Goal: Task Accomplishment & Management: Complete application form

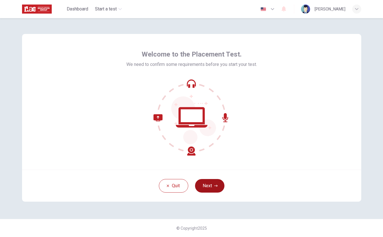
click at [208, 189] on button "Next" at bounding box center [209, 186] width 29 height 14
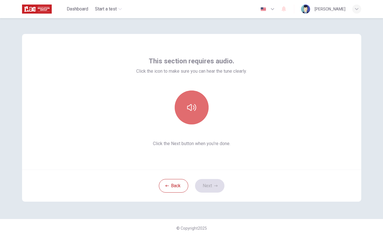
click at [192, 115] on button "button" at bounding box center [192, 108] width 34 height 34
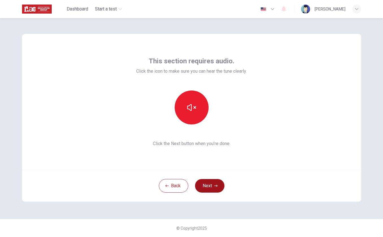
click at [210, 186] on button "Next" at bounding box center [209, 186] width 29 height 14
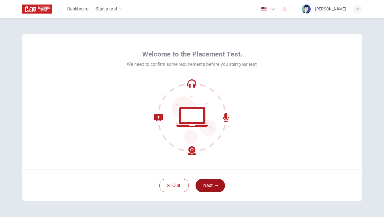
click at [215, 191] on button "Next" at bounding box center [210, 186] width 29 height 14
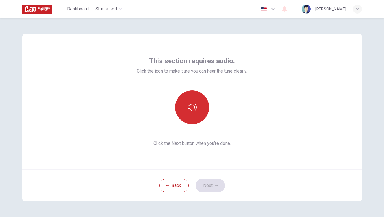
click at [184, 99] on button "button" at bounding box center [192, 108] width 34 height 34
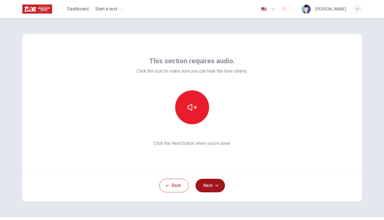
click at [211, 187] on button "Next" at bounding box center [210, 186] width 29 height 14
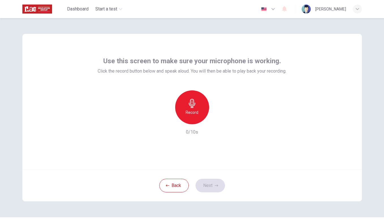
click at [192, 100] on icon "button" at bounding box center [192, 103] width 7 height 9
click at [215, 121] on icon "button" at bounding box center [218, 120] width 6 height 6
click at [217, 121] on icon "button" at bounding box center [218, 120] width 6 height 6
click at [214, 182] on button "Next" at bounding box center [210, 186] width 29 height 14
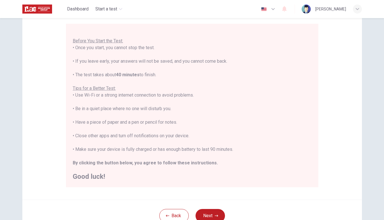
scroll to position [55, 0]
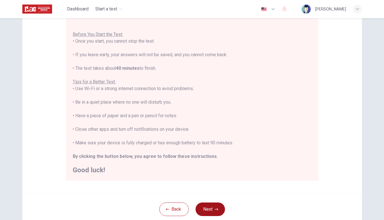
click at [218, 209] on icon "button" at bounding box center [216, 209] width 3 height 3
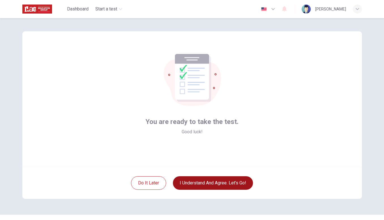
scroll to position [0, 0]
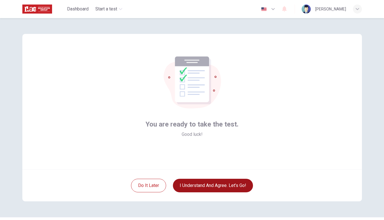
click at [230, 188] on button "I understand and agree. Let’s go!" at bounding box center [213, 186] width 80 height 14
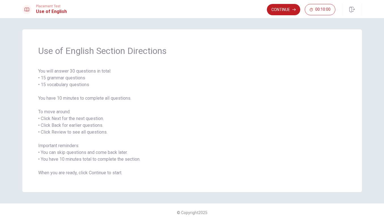
scroll to position [1, 0]
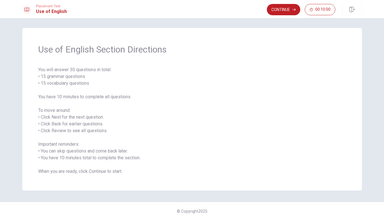
click at [278, 7] on button "Continue" at bounding box center [283, 9] width 33 height 11
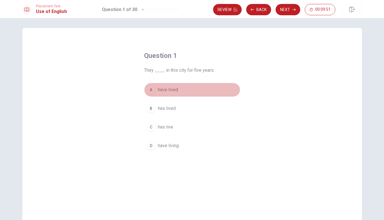
click at [172, 92] on span "have lived" at bounding box center [168, 90] width 20 height 7
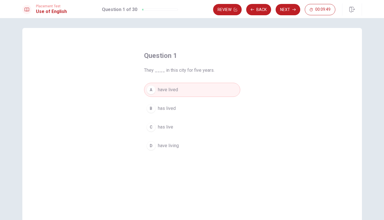
scroll to position [5, 0]
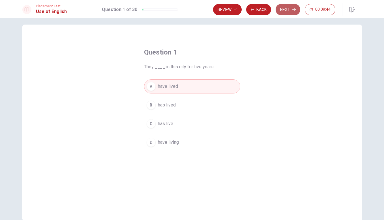
click at [286, 13] on button "Next" at bounding box center [288, 9] width 25 height 11
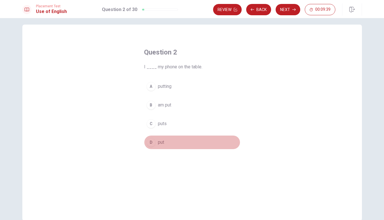
click at [153, 145] on div "D" at bounding box center [151, 142] width 9 height 9
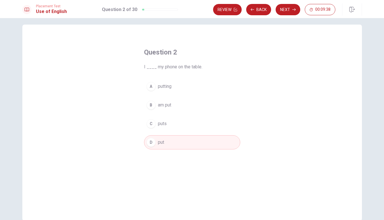
click at [287, 8] on button "Next" at bounding box center [288, 9] width 25 height 11
click at [152, 108] on div "B" at bounding box center [151, 105] width 9 height 9
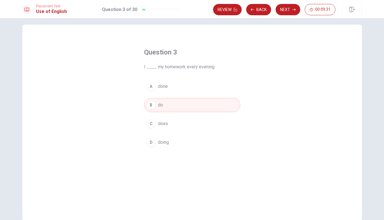
click at [290, 11] on button "Next" at bounding box center [288, 9] width 25 height 11
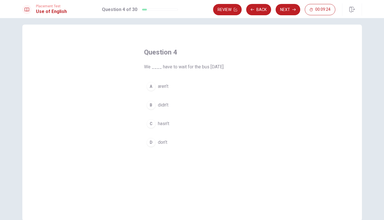
click at [149, 144] on div "D" at bounding box center [151, 142] width 9 height 9
click at [290, 11] on button "Next" at bounding box center [288, 9] width 25 height 11
click at [149, 107] on div "B" at bounding box center [151, 105] width 9 height 9
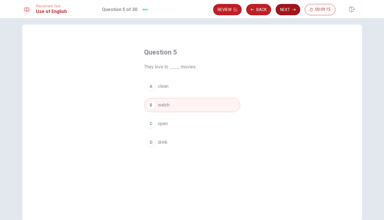
click at [292, 12] on button "Next" at bounding box center [288, 9] width 25 height 11
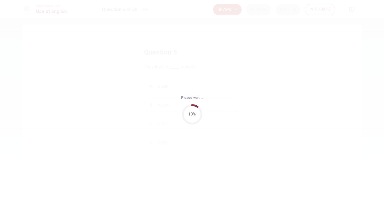
scroll to position [0, 0]
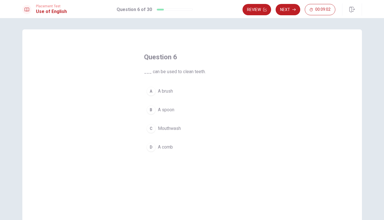
click at [154, 91] on div "A" at bounding box center [151, 91] width 9 height 9
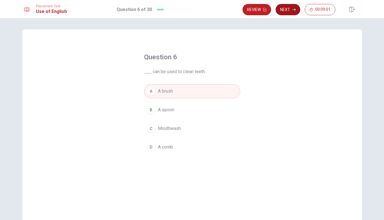
click at [290, 12] on button "Next" at bounding box center [288, 9] width 25 height 11
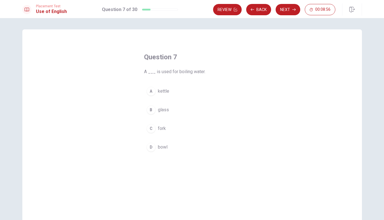
click at [149, 90] on div "A" at bounding box center [151, 91] width 9 height 9
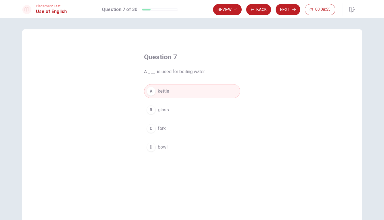
click at [287, 10] on button "Next" at bounding box center [288, 9] width 25 height 11
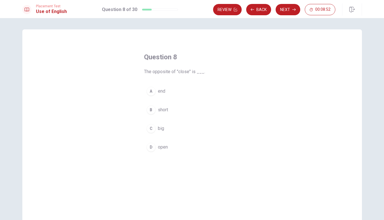
click at [152, 152] on div "D" at bounding box center [151, 147] width 9 height 9
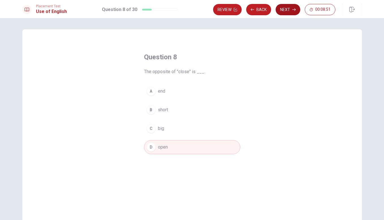
click at [289, 8] on button "Next" at bounding box center [288, 9] width 25 height 11
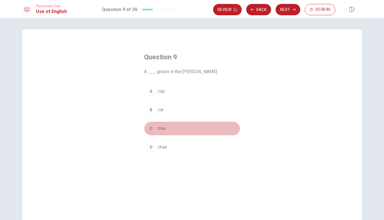
click at [152, 132] on div "C" at bounding box center [151, 128] width 9 height 9
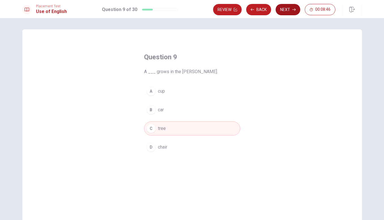
click at [289, 10] on button "Next" at bounding box center [288, 9] width 25 height 11
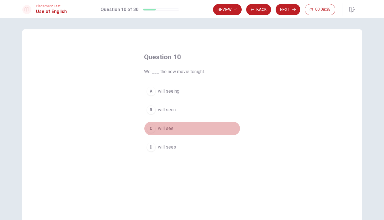
click at [151, 132] on div "C" at bounding box center [151, 128] width 9 height 9
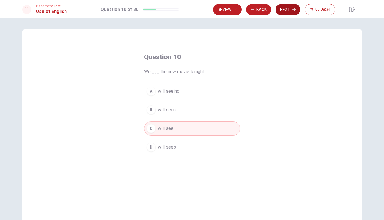
click at [290, 13] on button "Next" at bounding box center [288, 9] width 25 height 11
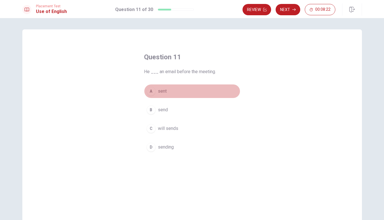
click at [152, 94] on div "A" at bounding box center [151, 91] width 9 height 9
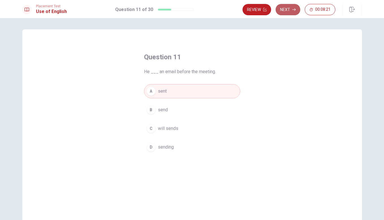
click at [289, 9] on button "Next" at bounding box center [288, 9] width 25 height 11
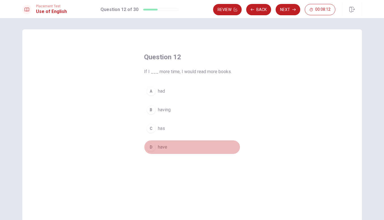
click at [151, 150] on div "D" at bounding box center [151, 147] width 9 height 9
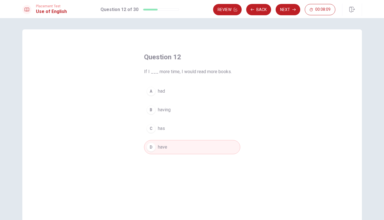
click at [288, 12] on button "Next" at bounding box center [288, 9] width 25 height 11
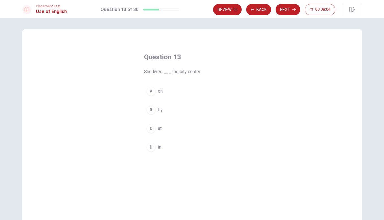
click at [149, 152] on button "D in" at bounding box center [192, 147] width 96 height 14
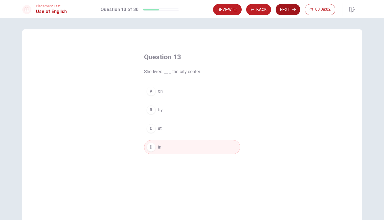
click at [292, 11] on button "Next" at bounding box center [288, 9] width 25 height 11
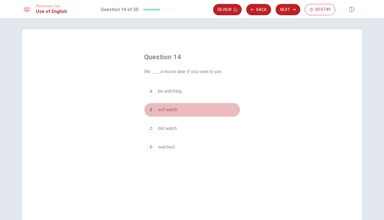
click at [154, 112] on div "B" at bounding box center [151, 110] width 9 height 9
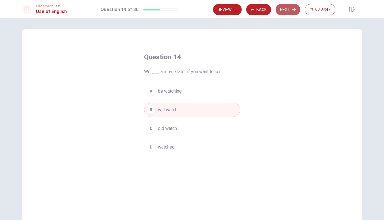
click at [288, 12] on button "Next" at bounding box center [288, 9] width 25 height 11
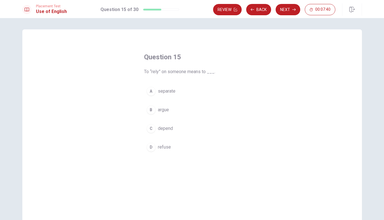
click at [173, 131] on button "C depend" at bounding box center [192, 129] width 96 height 14
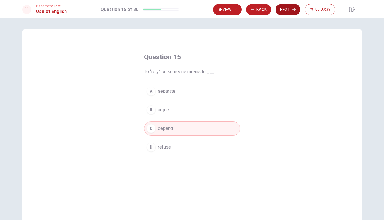
click at [289, 11] on button "Next" at bounding box center [288, 9] width 25 height 11
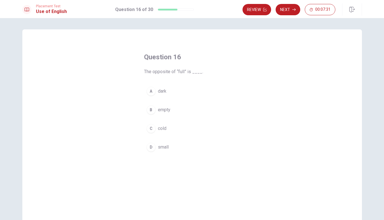
drag, startPoint x: 160, startPoint y: 109, endPoint x: 163, endPoint y: 109, distance: 3.1
click at [160, 109] on span "empty" at bounding box center [164, 110] width 12 height 7
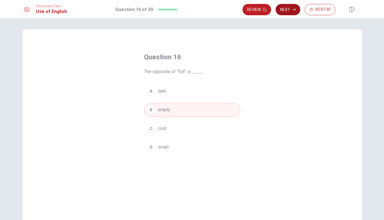
click at [285, 11] on button "Next" at bounding box center [288, 9] width 25 height 11
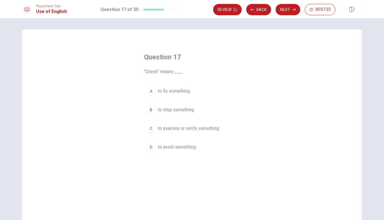
click at [217, 131] on span "to examine or verify something" at bounding box center [188, 128] width 61 height 7
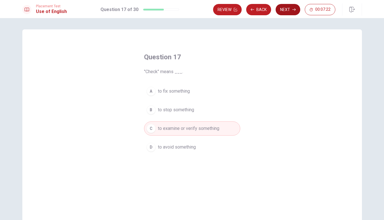
click at [286, 11] on button "Next" at bounding box center [288, 9] width 25 height 11
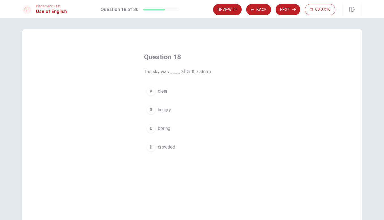
click at [157, 96] on button "A clear" at bounding box center [192, 91] width 96 height 14
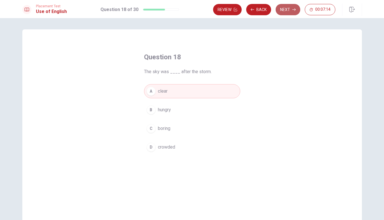
click at [286, 10] on button "Next" at bounding box center [288, 9] width 25 height 11
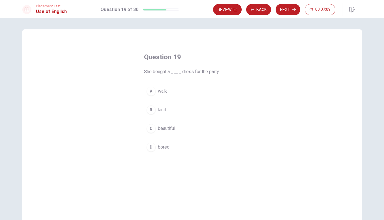
click at [165, 132] on span "beautiful" at bounding box center [166, 128] width 17 height 7
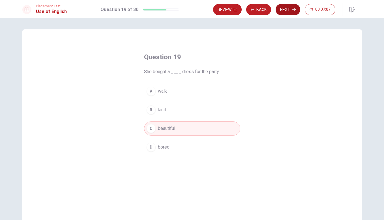
click at [284, 10] on button "Next" at bounding box center [288, 9] width 25 height 11
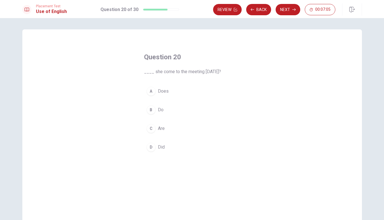
click at [153, 89] on div "A" at bounding box center [151, 91] width 9 height 9
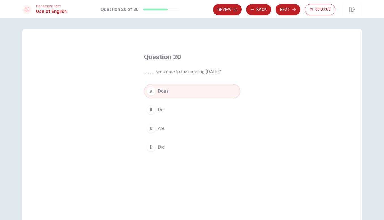
click at [155, 148] on div "D" at bounding box center [151, 147] width 9 height 9
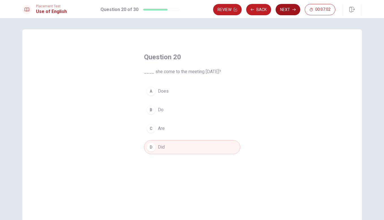
click at [281, 8] on button "Next" at bounding box center [288, 9] width 25 height 11
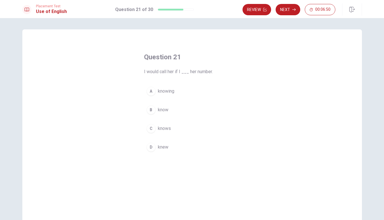
click at [169, 129] on span "knows" at bounding box center [164, 128] width 13 height 7
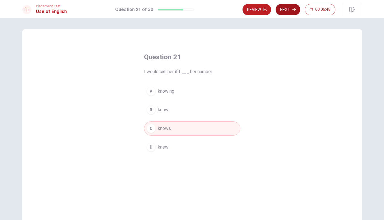
click at [291, 13] on button "Next" at bounding box center [288, 9] width 25 height 11
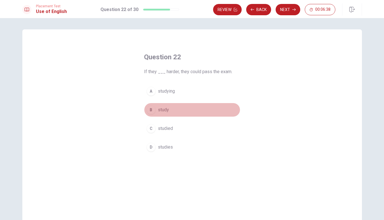
click at [168, 112] on span "study" at bounding box center [163, 110] width 11 height 7
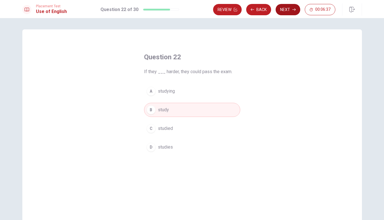
click at [286, 11] on button "Next" at bounding box center [288, 9] width 25 height 11
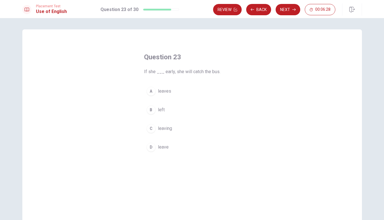
click at [172, 95] on button "A leaves" at bounding box center [192, 91] width 96 height 14
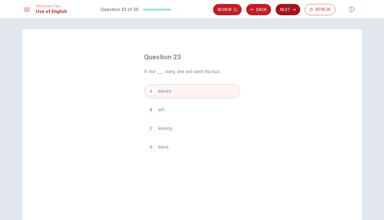
click at [290, 12] on button "Next" at bounding box center [288, 9] width 25 height 11
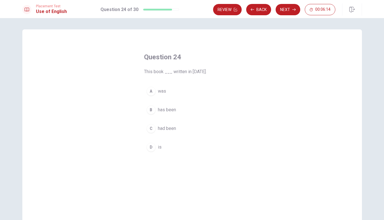
click at [178, 128] on button "C had been" at bounding box center [192, 129] width 96 height 14
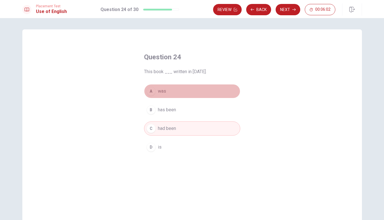
click at [229, 87] on button "A was" at bounding box center [192, 91] width 96 height 14
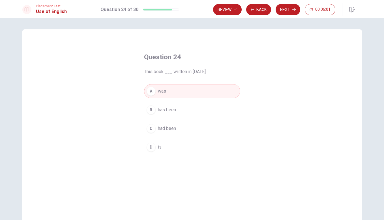
click at [287, 11] on button "Next" at bounding box center [288, 9] width 25 height 11
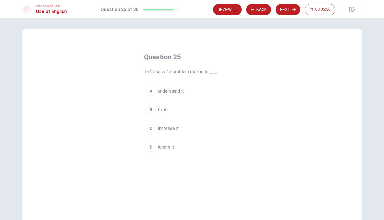
click at [165, 111] on span "fix it" at bounding box center [162, 110] width 8 height 7
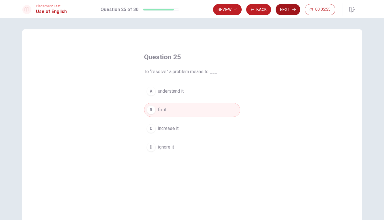
click at [284, 11] on button "Next" at bounding box center [288, 9] width 25 height 11
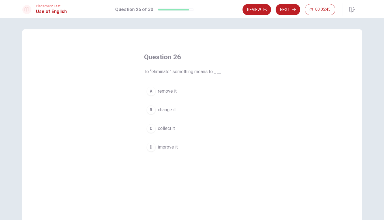
click at [171, 92] on span "remove it" at bounding box center [167, 91] width 19 height 7
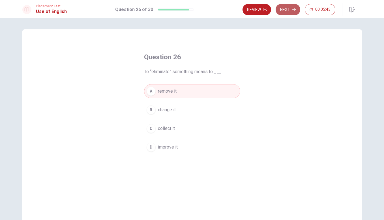
click at [288, 11] on button "Next" at bounding box center [288, 9] width 25 height 11
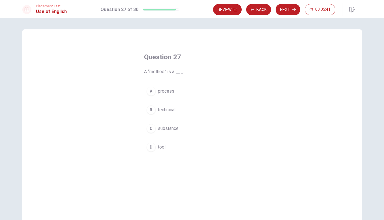
click at [174, 92] on button "A process" at bounding box center [192, 91] width 96 height 14
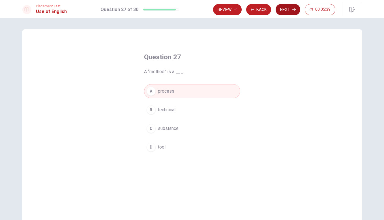
click at [282, 8] on button "Next" at bounding box center [288, 9] width 25 height 11
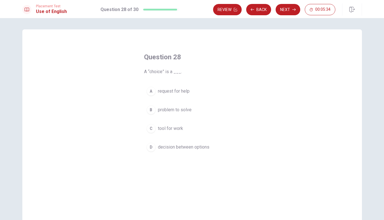
click at [204, 150] on span "decision between options" at bounding box center [184, 147] width 52 height 7
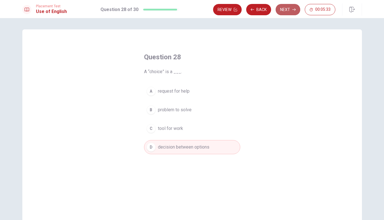
click at [290, 9] on button "Next" at bounding box center [288, 9] width 25 height 11
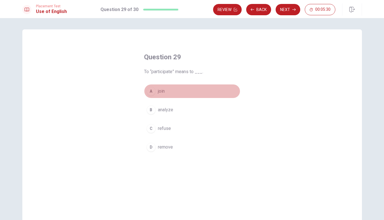
click at [158, 90] on span "join" at bounding box center [161, 91] width 7 height 7
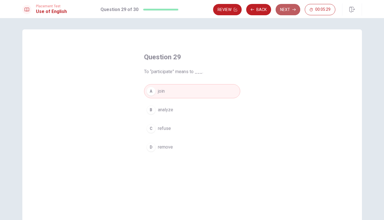
click at [282, 7] on button "Next" at bounding box center [288, 9] width 25 height 11
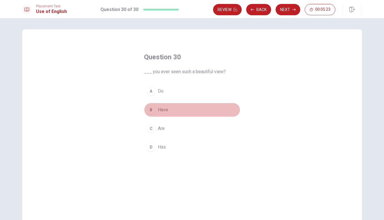
click at [162, 112] on span "Have" at bounding box center [163, 110] width 10 height 7
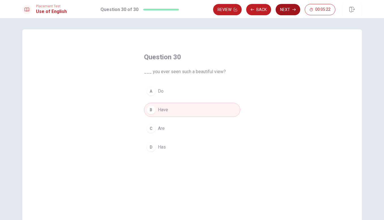
click at [288, 11] on button "Next" at bounding box center [288, 9] width 25 height 11
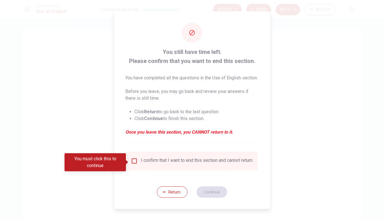
click at [176, 164] on div "I confirm that I want to end this section and cannot return." at bounding box center [197, 161] width 112 height 7
click at [197, 159] on div "I confirm that I want to end this section and cannot return." at bounding box center [197, 161] width 112 height 7
click at [133, 164] on input "You must click this to continue" at bounding box center [134, 161] width 7 height 7
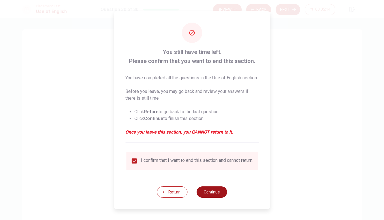
click at [206, 197] on button "Continue" at bounding box center [212, 192] width 31 height 11
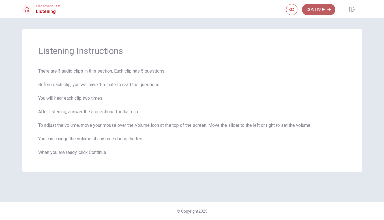
click at [327, 6] on button "Continue" at bounding box center [318, 9] width 33 height 11
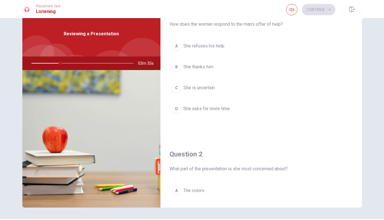
scroll to position [18, 0]
click at [203, 64] on span "She thanks him" at bounding box center [198, 66] width 30 height 7
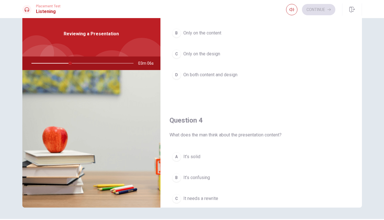
scroll to position [345, 0]
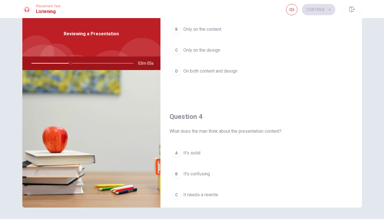
click at [195, 154] on span "It’s solid" at bounding box center [191, 153] width 17 height 7
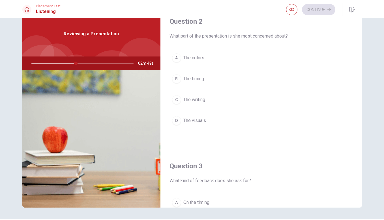
scroll to position [149, 0]
click at [206, 124] on button "D The visuals" at bounding box center [261, 122] width 183 height 14
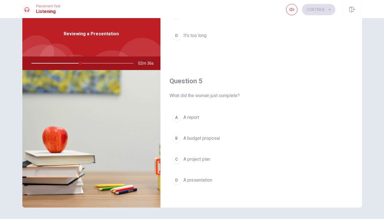
scroll to position [528, 0]
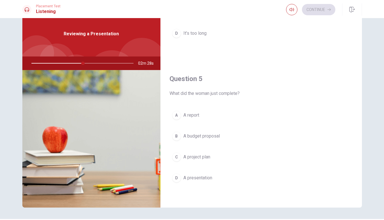
click at [209, 179] on span "A presentation" at bounding box center [197, 178] width 29 height 7
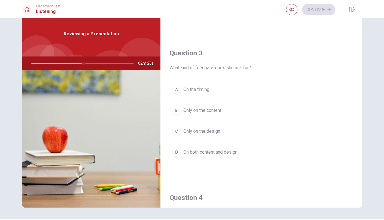
scroll to position [251, 0]
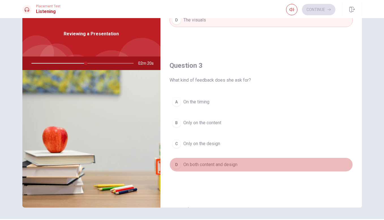
click at [234, 170] on button "D On both content and design" at bounding box center [261, 165] width 183 height 14
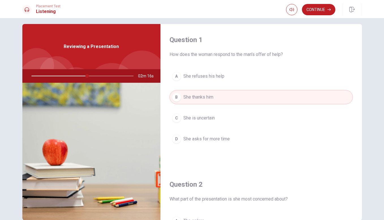
scroll to position [0, 0]
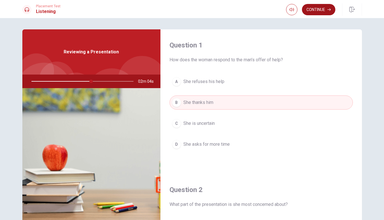
click at [325, 15] on button "Continue" at bounding box center [318, 9] width 33 height 11
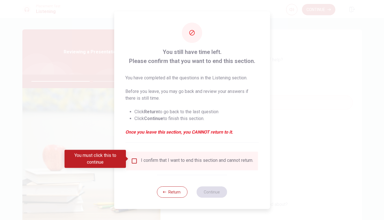
click at [135, 161] on input "You must click this to continue" at bounding box center [134, 161] width 7 height 7
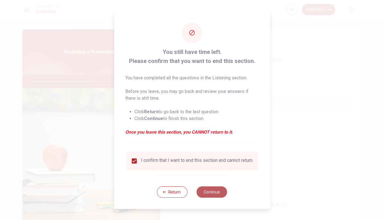
click at [213, 194] on button "Continue" at bounding box center [212, 192] width 31 height 11
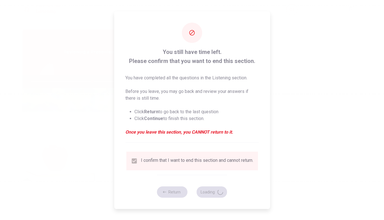
type input "60"
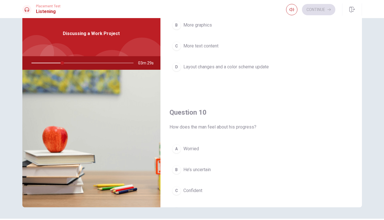
scroll to position [528, 0]
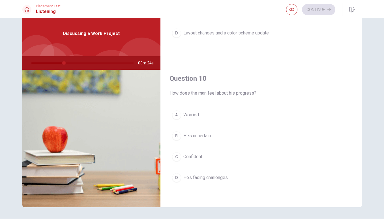
click at [219, 181] on span "He’s facing challenges" at bounding box center [205, 178] width 44 height 7
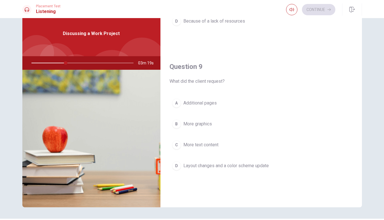
scroll to position [393, 0]
click at [257, 168] on span "Layout changes and a color scheme update" at bounding box center [225, 168] width 85 height 7
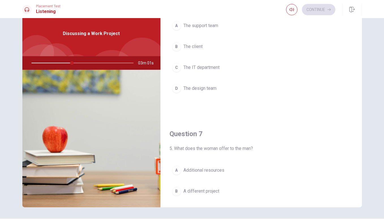
scroll to position [0, 0]
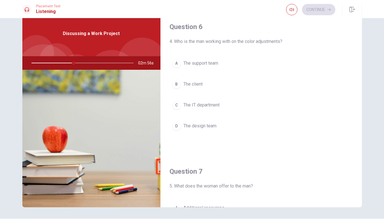
click at [215, 128] on span "The design team" at bounding box center [199, 126] width 33 height 7
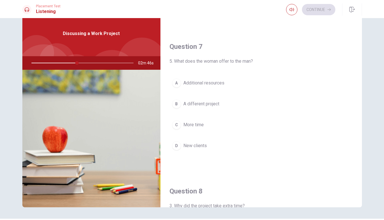
scroll to position [133, 0]
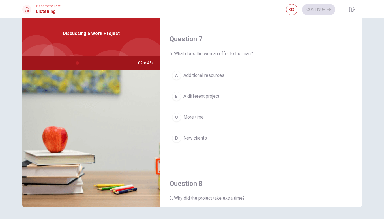
click at [231, 79] on button "A Additional resources" at bounding box center [261, 75] width 183 height 14
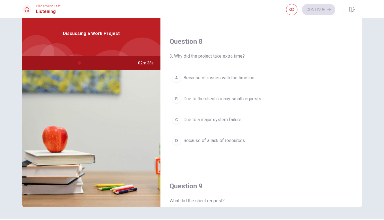
scroll to position [275, 0]
click at [256, 103] on button "B Due to the client’s many small requests" at bounding box center [261, 99] width 183 height 14
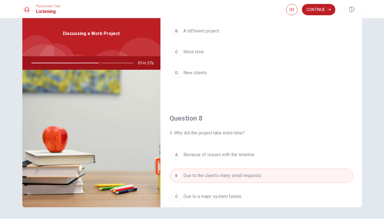
scroll to position [198, 0]
click at [321, 9] on button "Continue" at bounding box center [318, 9] width 33 height 11
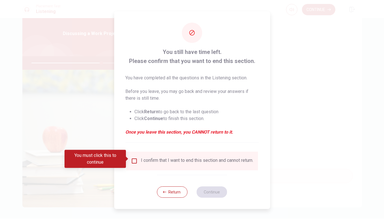
click at [173, 158] on div "I confirm that I want to end this section and cannot return." at bounding box center [197, 161] width 112 height 7
click at [133, 160] on input "You must click this to continue" at bounding box center [134, 161] width 7 height 7
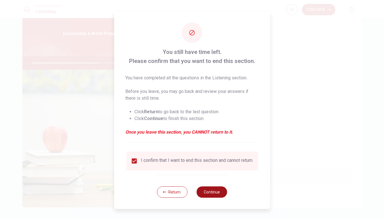
click at [205, 194] on button "Continue" at bounding box center [212, 192] width 31 height 11
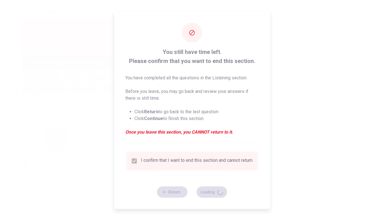
type input "70"
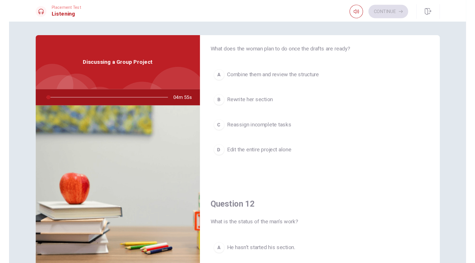
scroll to position [0, 0]
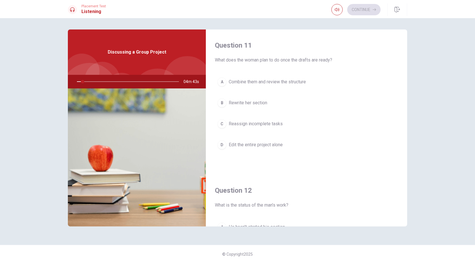
click at [323, 119] on button "C Reassign incomplete tasks" at bounding box center [306, 124] width 183 height 14
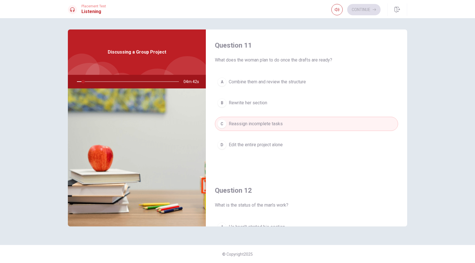
click at [323, 119] on button "C Reassign incomplete tasks" at bounding box center [306, 124] width 183 height 14
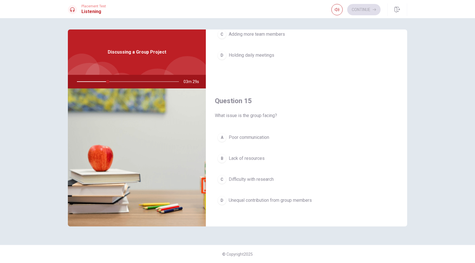
scroll to position [528, 0]
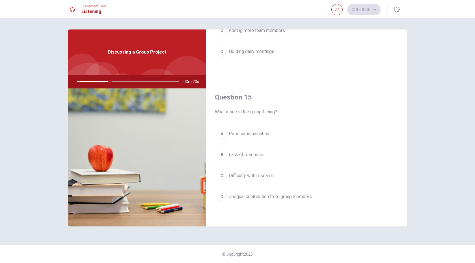
click at [277, 198] on span "Unequal contribution from group members" at bounding box center [270, 196] width 83 height 7
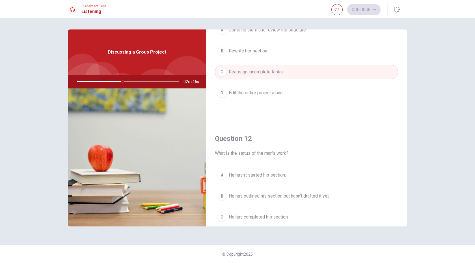
scroll to position [0, 0]
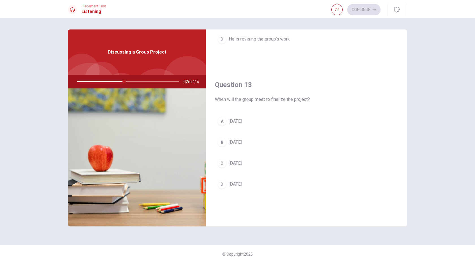
click at [292, 145] on button "B [DATE]" at bounding box center [306, 142] width 183 height 14
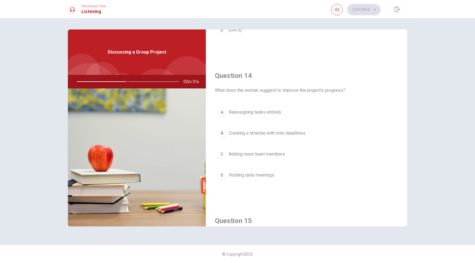
scroll to position [389, 0]
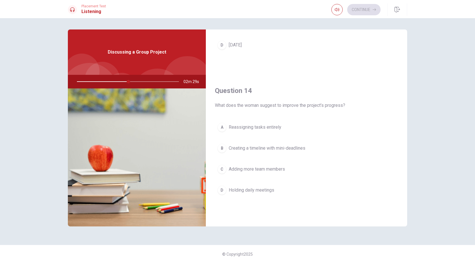
click at [300, 148] on span "Creating a timeline with mini-deadlines" at bounding box center [267, 148] width 77 height 7
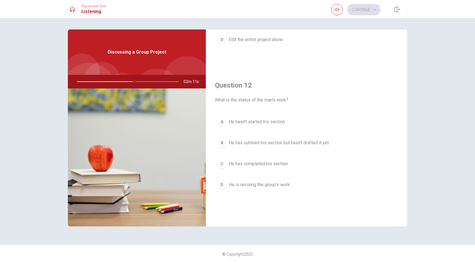
scroll to position [105, 0]
click at [325, 145] on span "He has outlined his section but hasn’t drafted it yet" at bounding box center [279, 143] width 100 height 7
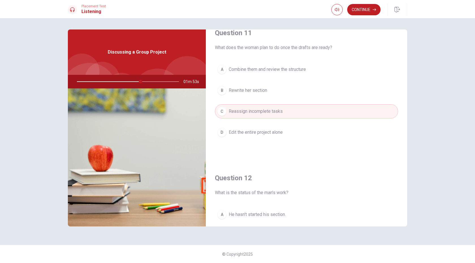
scroll to position [0, 0]
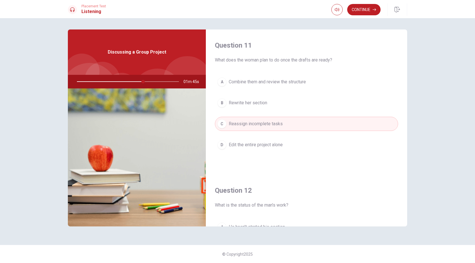
click at [297, 84] on span "Combine them and review the structure" at bounding box center [267, 81] width 77 height 7
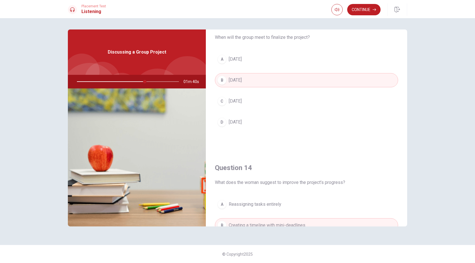
scroll to position [307, 0]
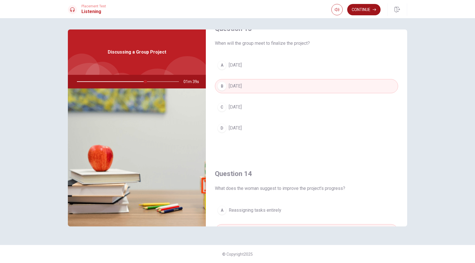
click at [365, 12] on button "Continue" at bounding box center [364, 9] width 33 height 11
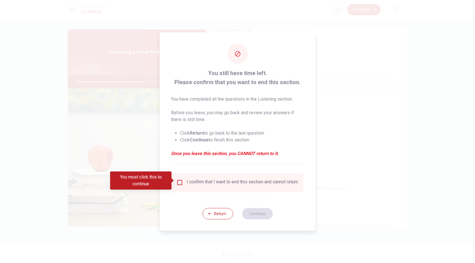
click at [181, 181] on input "You must click this to continue" at bounding box center [180, 182] width 7 height 7
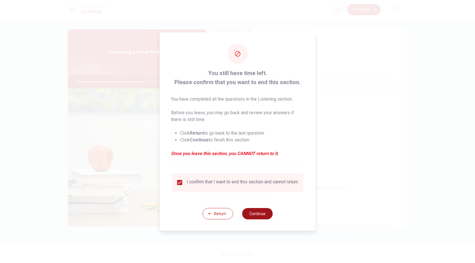
click at [261, 210] on button "Continue" at bounding box center [257, 213] width 31 height 11
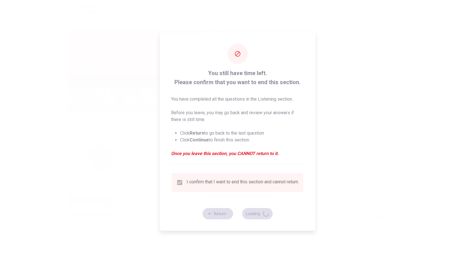
type input "68"
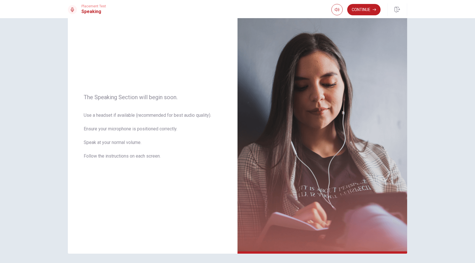
scroll to position [22, 0]
click at [374, 7] on button "Continue" at bounding box center [364, 9] width 33 height 11
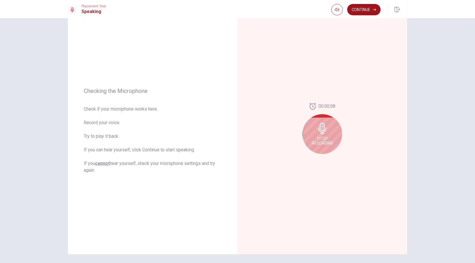
click at [359, 11] on button "Continue" at bounding box center [364, 9] width 33 height 11
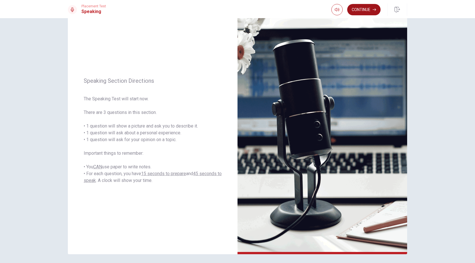
click at [369, 7] on button "Continue" at bounding box center [364, 9] width 33 height 11
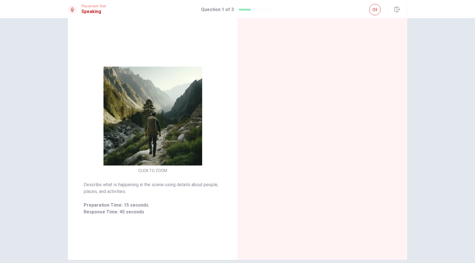
scroll to position [16, 0]
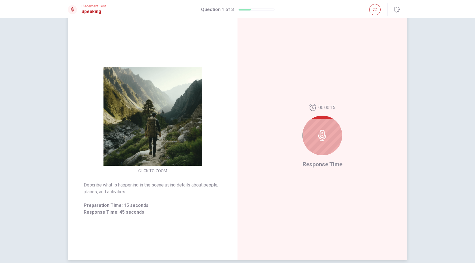
click at [145, 115] on img at bounding box center [152, 116] width 109 height 99
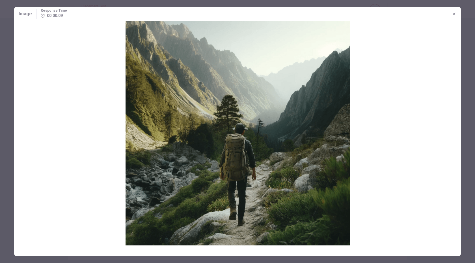
click at [384, 14] on icon "button" at bounding box center [454, 14] width 5 height 5
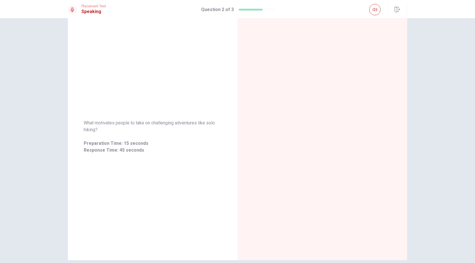
scroll to position [0, 0]
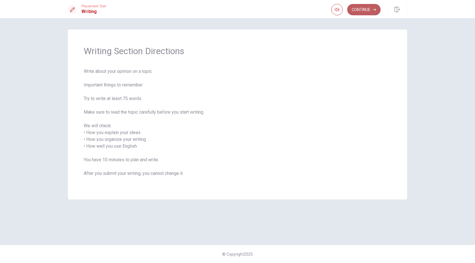
click at [369, 14] on button "Continue" at bounding box center [364, 9] width 33 height 11
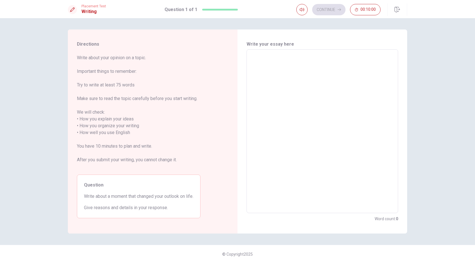
click at [334, 132] on textarea at bounding box center [323, 131] width 144 height 154
click at [334, 132] on textarea "To enrich screen reader interactions, please activate Accessibility in Grammarl…" at bounding box center [323, 131] width 144 height 154
click at [361, 100] on textarea "To enrich screen reader interactions, please activate Accessibility in Grammarl…" at bounding box center [323, 131] width 144 height 154
type textarea "T"
type textarea "x"
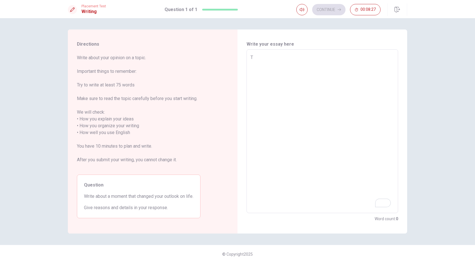
type textarea "Th"
type textarea "x"
type textarea "The"
type textarea "x"
type textarea "The"
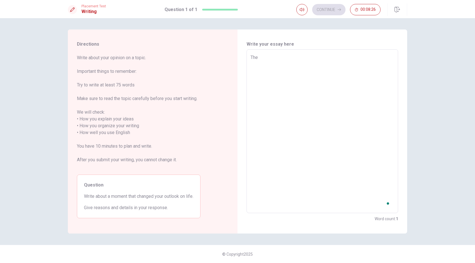
type textarea "x"
type textarea "The t"
type textarea "x"
type textarea "The th"
type textarea "x"
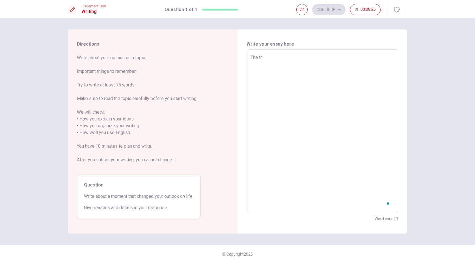
type textarea "The thi"
type textarea "x"
type textarea "The thin"
type textarea "x"
type textarea "The think"
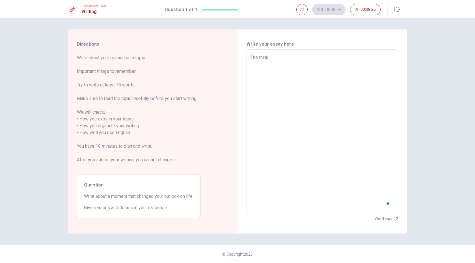
type textarea "x"
type textarea "The thin"
type textarea "x"
type textarea "The thing"
type textarea "x"
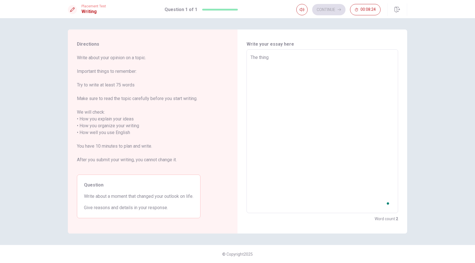
type textarea "The things"
type textarea "x"
type textarea "The things"
type textarea "x"
type textarea "The things t"
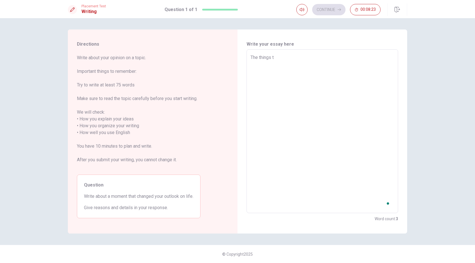
type textarea "x"
type textarea "The things th"
type textarea "x"
type textarea "The things tha"
type textarea "x"
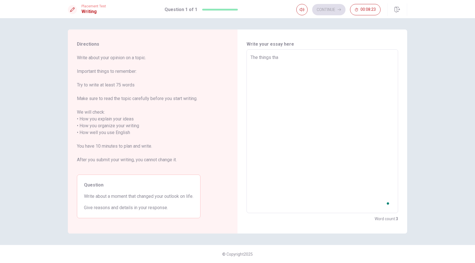
type textarea "The things that"
type textarea "x"
type textarea "The things that"
type textarea "x"
type textarea "The things that c"
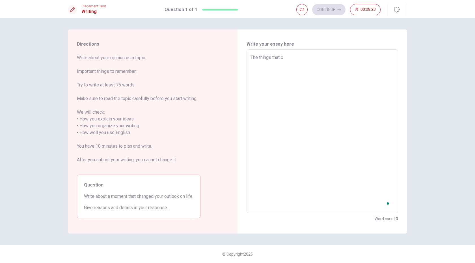
type textarea "x"
type textarea "The things that ch"
type textarea "x"
type textarea "The things that cha"
type textarea "x"
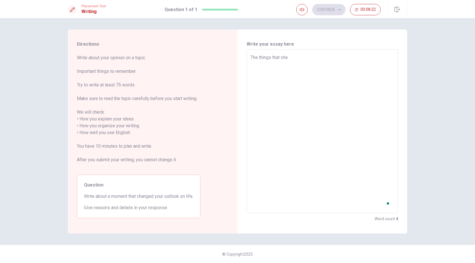
type textarea "The things that [PERSON_NAME]"
type textarea "x"
type textarea "The things that [PERSON_NAME]"
type textarea "x"
type textarea "The things that change"
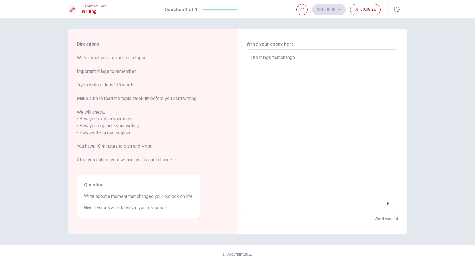
type textarea "x"
type textarea "The things that changed"
type textarea "x"
type textarea "The things that changed"
type textarea "x"
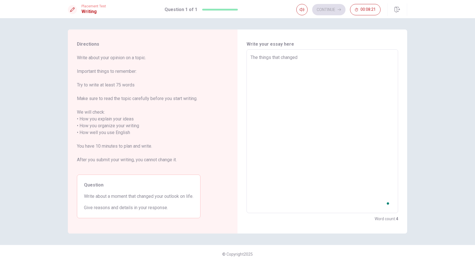
type textarea "The things that changed m"
type textarea "x"
type textarea "The things that changed my"
type textarea "x"
type textarea "The things that changed my"
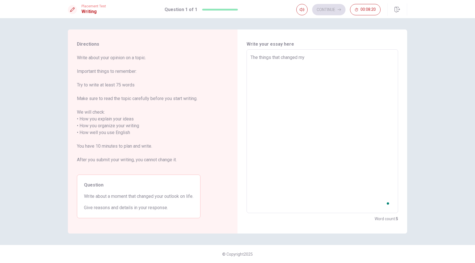
type textarea "x"
type textarea "The things that changed my o"
type textarea "x"
type textarea "The things that changed my ou"
type textarea "x"
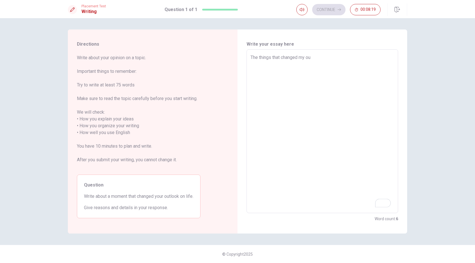
type textarea "The things that changed my out"
type textarea "x"
type textarea "The things that changed my outl"
type textarea "x"
type textarea "The things that changed my outlo"
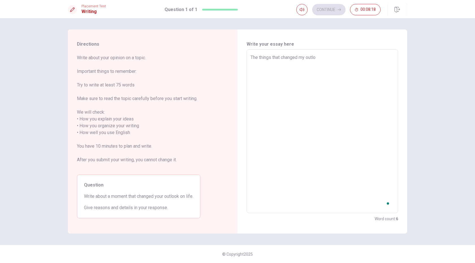
type textarea "x"
type textarea "The things that changed my outloo"
type textarea "x"
type textarea "The things that changed my outlook"
type textarea "x"
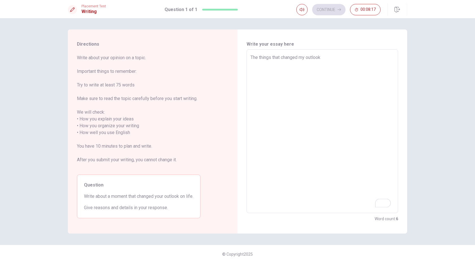
type textarea "The things that changed my outlook"
type textarea "x"
type textarea "The things that changed my outlook i"
type textarea "x"
type textarea "The things that changed my outlook in"
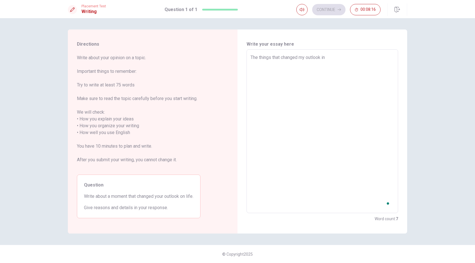
type textarea "x"
type textarea "The things that changed my outlook i"
type textarea "x"
type textarea "The things that changed my outlook"
type textarea "x"
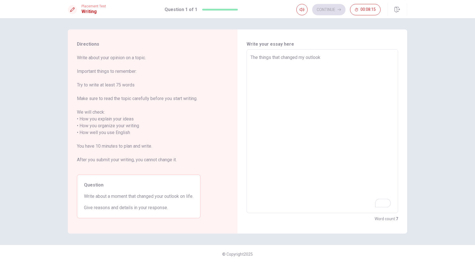
type textarea "The things that changed my outlook o"
type textarea "x"
type textarea "The things that changed my outlook on"
type textarea "x"
type textarea "The things that changed my outlook on"
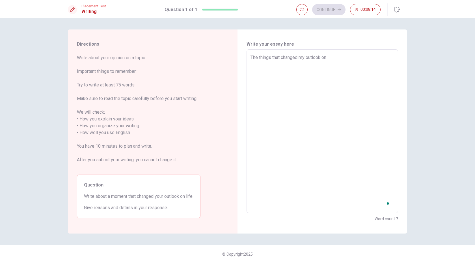
type textarea "x"
type textarea "The things that changed my outlook on l"
type textarea "x"
type textarea "The things that changed my outlook on li"
type textarea "x"
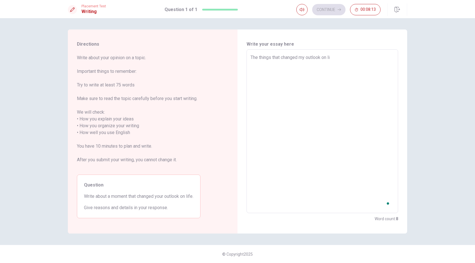
type textarea "The things that changed my outlook on lif"
type textarea "x"
type textarea "The things that changed my outlook on life"
type textarea "x"
type textarea "The things that changed my outlook on life"
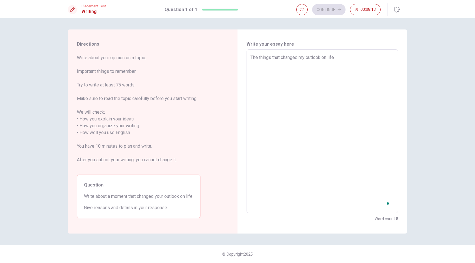
type textarea "x"
type textarea "The things that changed my outlook on life i"
type textarea "x"
type textarea "The things that changed my outlook on life is"
type textarea "x"
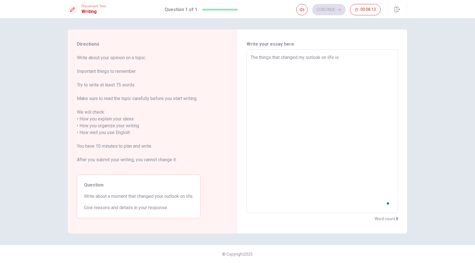
type textarea "The things that changed my outlook on life is"
type textarea "x"
type textarea "The things that changed my outlook on life is m"
type textarea "x"
type textarea "The things that changed my outlook on life is mu"
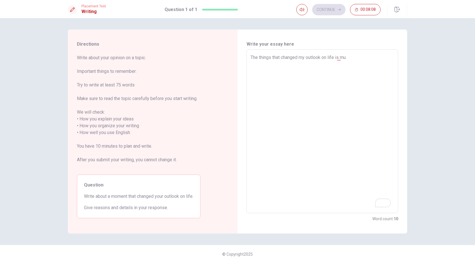
type textarea "x"
type textarea "The things that changed my outlook on life is mus"
type textarea "x"
type textarea "The things that changed my outlook on life is musi"
type textarea "x"
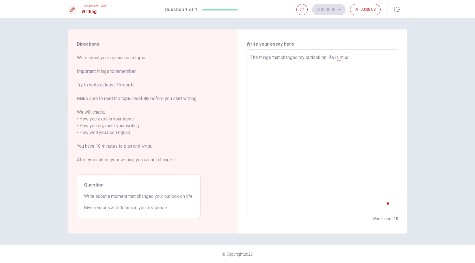
type textarea "The things that changed my outlook on life is musix"
type textarea "x"
type textarea "The things that changed my outlook on life is musix."
type textarea "x"
type textarea "The things that changed my outlook on life is musix"
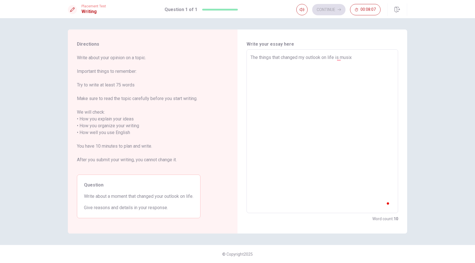
type textarea "x"
type textarea "The things that changed my outlook on life is musi"
type textarea "x"
type textarea "The things that changed my outlook on life is music"
type textarea "x"
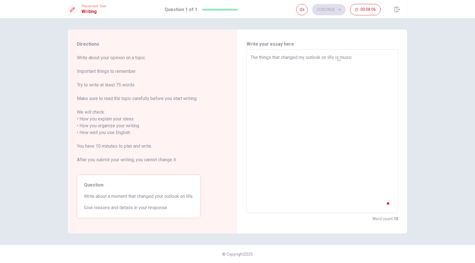
type textarea "The things that changed my outlook on life is music."
type textarea "x"
type textarea "The things that changed my outlook on life is music."
type textarea "x"
type textarea "The things that changed my outlook on life is music."
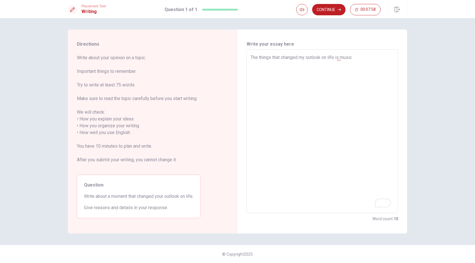
type textarea "x"
type textarea "The things that changed my outlook on life is music. I"
type textarea "x"
type textarea "The things that changed my outlook on life is music. I"
type textarea "x"
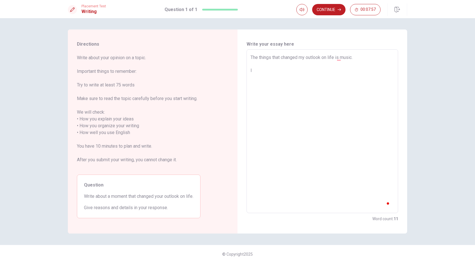
type textarea "The things that changed my outlook on life is music. I m"
type textarea "x"
type textarea "The things that changed my outlook on life is music. I me"
type textarea "x"
type textarea "The things that changed my outlook on life is music. I m"
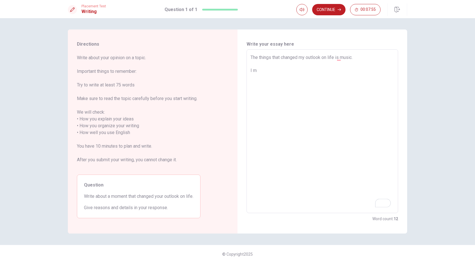
type textarea "x"
type textarea "The things that changed my outlook on life is music. I"
type textarea "x"
type textarea "The things that changed my outlook on life is music. I s"
type textarea "x"
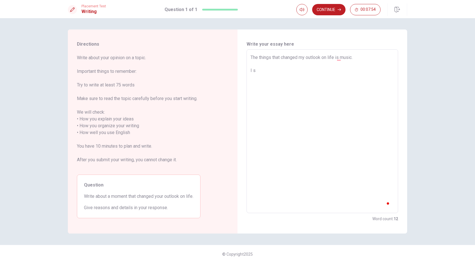
type textarea "The things that changed my outlook on life is music. I sa"
type textarea "x"
type textarea "The things that changed my outlook on life is music. I saw"
type textarea "x"
type textarea "The things that changed my outlook on life is music. I saw"
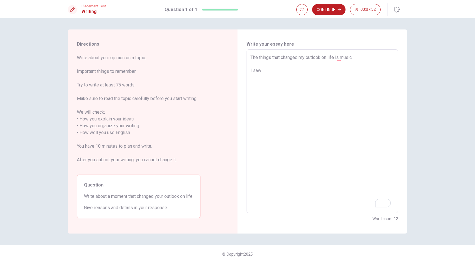
type textarea "x"
type textarea "The things that changed my outlook on life is music. I saw t"
type textarea "x"
type textarea "The things that changed my outlook on life is music. I saw th"
type textarea "x"
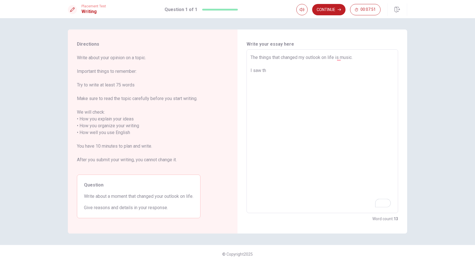
type textarea "The things that changed my outlook on life is music. I saw the"
type textarea "x"
type textarea "The things that changed my outlook on life is music. I saw the"
type textarea "x"
type textarea "The things that changed my outlook on life is music. I saw the U"
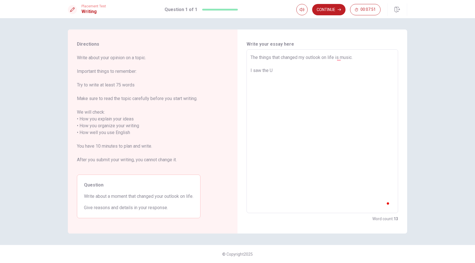
type textarea "x"
type textarea "The things that changed my outlook on life is music. I saw the US"
type textarea "x"
type textarea "The things that changed my outlook on life is music. I saw the US"
type textarea "x"
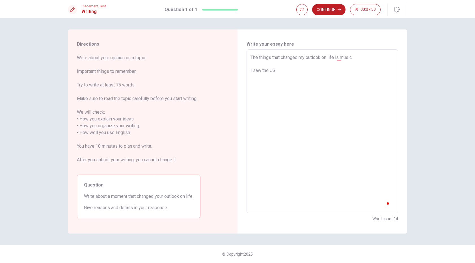
type textarea "The things that changed my outlook on life is music. I saw the US b"
type textarea "x"
type textarea "The things that changed my outlook on life is music. I saw the US ba"
type textarea "x"
type textarea "The things that changed my outlook on life is music. I saw the US ban"
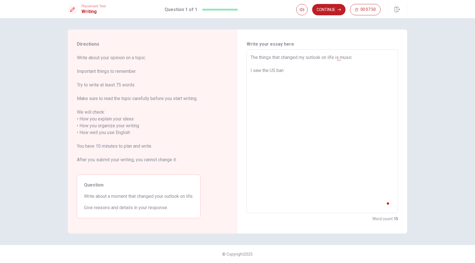
type textarea "x"
type textarea "The things that changed my outlook on life is music. I saw the US band"
type textarea "x"
type textarea "The things that changed my outlook on life is music. I saw the US band"
type textarea "x"
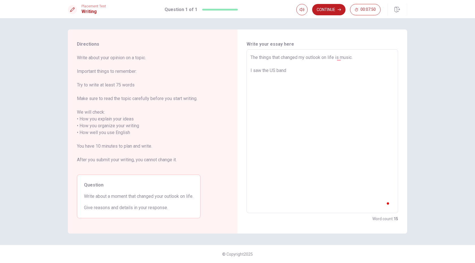
type textarea "The things that changed my outlook on life is music. I saw the US band o"
type textarea "x"
type textarea "The things that changed my outlook on life is music. I saw the US band on"
type textarea "x"
type textarea "The things that changed my outlook on life is music. I saw the US band on"
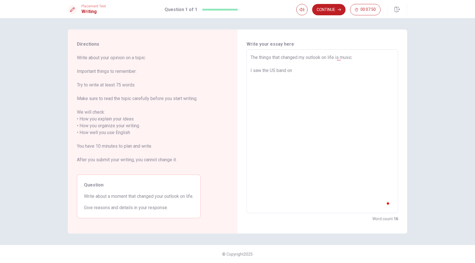
type textarea "x"
type textarea "The things that changed my outlook on life is music. I saw the US band on t"
type textarea "x"
type textarea "The things that changed my outlook on life is music. I saw the US band on th"
type textarea "x"
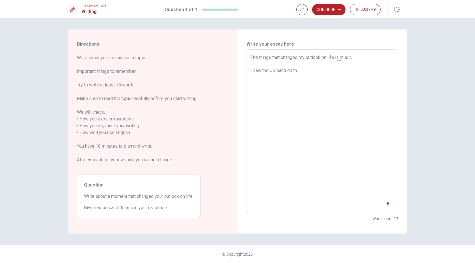
type textarea "The things that changed my outlook on life is music. I saw the US band on the"
type textarea "x"
type textarea "The things that changed my outlook on life is music. I saw the US band on the"
type textarea "x"
type textarea "The things that changed my outlook on life is music. I saw the US band on the R"
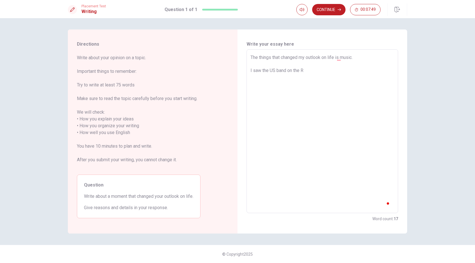
type textarea "x"
type textarea "The things that changed my outlook on life is music. I saw the US band on the RV"
type textarea "x"
type textarea "The things that changed my outlook on life is music. I saw the US band on the R"
type textarea "x"
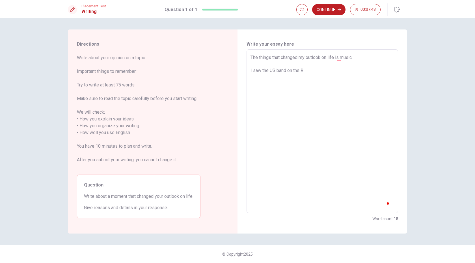
type textarea "The things that changed my outlook on life is music. I saw the US band on the"
type textarea "x"
type textarea "The things that changed my outlook on life is music. I saw the US band on the T"
type textarea "x"
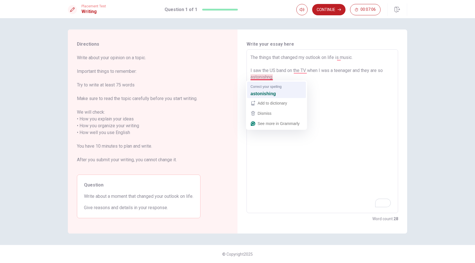
drag, startPoint x: 268, startPoint y: 77, endPoint x: 293, endPoint y: 82, distance: 25.4
click at [268, 77] on textarea "The things that changed my outlook on life is music. I saw the US band on the T…" at bounding box center [323, 131] width 144 height 154
click at [342, 90] on textarea "The things that changed my outlook on life is music. I saw the US band on the T…" at bounding box center [323, 131] width 144 height 154
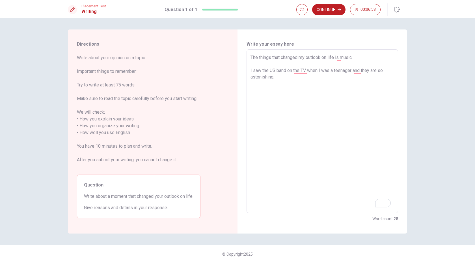
click at [353, 70] on textarea "The things that changed my outlook on life is music. I saw the US band on the T…" at bounding box center [323, 131] width 144 height 154
drag, startPoint x: 365, startPoint y: 78, endPoint x: 375, endPoint y: 98, distance: 22.2
click at [365, 78] on textarea "The things that changed my outlook on life is music. I saw the US band on the T…" at bounding box center [323, 131] width 144 height 154
click at [364, 85] on textarea "The things that changed my outlook on life is music. I saw the US band on the T…" at bounding box center [323, 131] width 144 height 154
drag, startPoint x: 338, startPoint y: 80, endPoint x: 352, endPoint y: 85, distance: 14.9
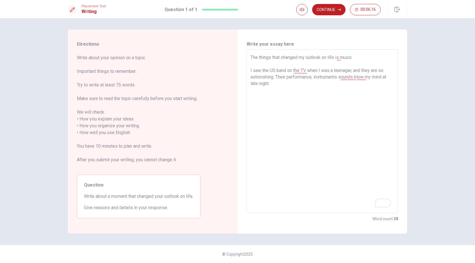
click at [339, 80] on textarea "The things that changed my outlook on life is music. I saw the US band on the T…" at bounding box center [323, 131] width 144 height 154
click at [316, 78] on textarea "The things that changed my outlook on life is music. I saw the US band on the T…" at bounding box center [323, 131] width 144 height 154
click at [339, 83] on textarea "The things that changed my outlook on life is music. I saw the US band on the T…" at bounding box center [323, 131] width 144 height 154
click at [265, 83] on textarea "The things that changed my outlook on life is music. I saw the US band on the T…" at bounding box center [323, 131] width 144 height 154
click at [348, 118] on textarea "The things that changed my outlook on life is music. I saw the US band on the T…" at bounding box center [323, 131] width 144 height 154
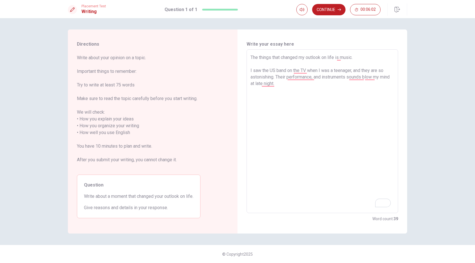
click at [275, 98] on textarea "The things that changed my outlook on life is music. I saw the US band on the T…" at bounding box center [323, 131] width 144 height 154
drag, startPoint x: 265, startPoint y: 84, endPoint x: 313, endPoint y: 117, distance: 58.4
click at [269, 89] on textarea "The things that changed my outlook on life is music. I saw the US band on the T…" at bounding box center [323, 131] width 144 height 154
click at [267, 72] on textarea "The things that changed my outlook on life is music. I saw the US band on the T…" at bounding box center [323, 131] width 144 height 154
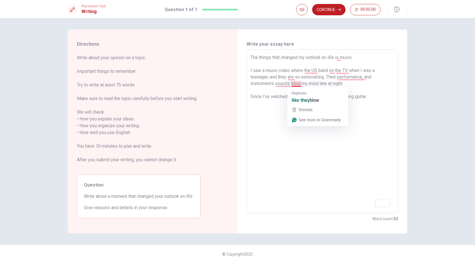
click at [328, 69] on textarea "The things that changed my outlook on life is music. I saw a music video where …" at bounding box center [323, 131] width 144 height 154
drag, startPoint x: 291, startPoint y: 71, endPoint x: 293, endPoint y: 71, distance: 2.8
click at [291, 71] on textarea "The things that changed my outlook on life is music. I saw a music video where …" at bounding box center [323, 131] width 144 height 154
click at [343, 110] on textarea "The things that changed my outlook on life is music. I saw a music video on TV …" at bounding box center [323, 131] width 144 height 154
click at [342, 72] on textarea "The things that changed my outlook on life is music. I saw a music video on TV …" at bounding box center [323, 131] width 144 height 154
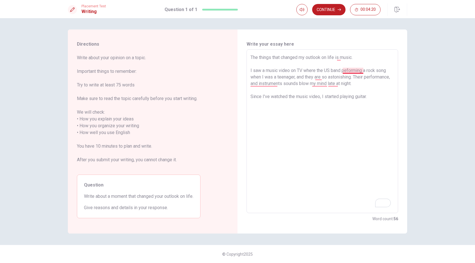
drag, startPoint x: 346, startPoint y: 70, endPoint x: 372, endPoint y: 100, distance: 39.3
click at [348, 72] on textarea "The things that changed my outlook on life is music. I saw a music video on TV …" at bounding box center [323, 131] width 144 height 154
click at [362, 114] on textarea "The things that changed my outlook on life is music. I saw a music video on TV …" at bounding box center [323, 131] width 144 height 154
drag, startPoint x: 297, startPoint y: 76, endPoint x: 303, endPoint y: 76, distance: 5.4
click at [297, 76] on textarea "The things that changed my outlook on life is music. I saw a music video on TV …" at bounding box center [323, 131] width 144 height 154
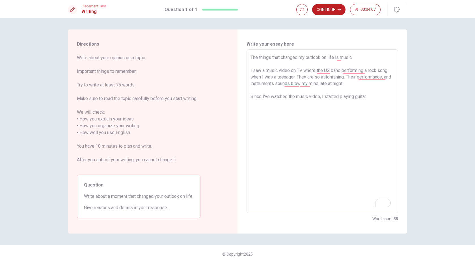
drag, startPoint x: 345, startPoint y: 80, endPoint x: 361, endPoint y: 110, distance: 34.7
click at [345, 80] on textarea "The things that changed my outlook on life is music. I saw a music video on TV …" at bounding box center [323, 131] width 144 height 154
click at [341, 85] on textarea "The things that changed my outlook on life is music. I saw a music video on TV …" at bounding box center [323, 131] width 144 height 154
click at [324, 78] on textarea "The things that changed my outlook on life is music. I saw a music video on TV …" at bounding box center [323, 131] width 144 height 154
click at [340, 79] on textarea "The things that changed my outlook on life is music. I saw a music video on TV …" at bounding box center [323, 131] width 144 height 154
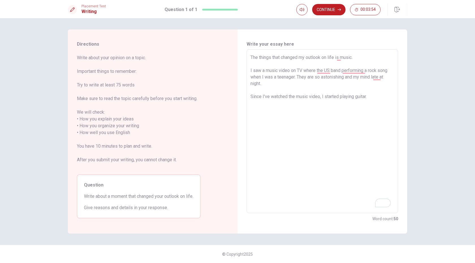
click at [340, 79] on textarea "The things that changed my outlook on life is music. I saw a music video on TV …" at bounding box center [323, 131] width 144 height 154
click at [335, 71] on textarea "The things that changed my outlook on life is music. I saw a music video on TV …" at bounding box center [323, 131] width 144 height 154
click at [352, 82] on textarea "The things that changed my outlook on life is music. I saw a music video on TV …" at bounding box center [323, 131] width 144 height 154
click at [344, 85] on textarea "The things that changed my outlook on life is music. I saw a music video on TV …" at bounding box center [323, 131] width 144 height 154
click at [327, 70] on textarea "The things that changed my outlook on life is music. I saw a music video on TV …" at bounding box center [323, 131] width 144 height 154
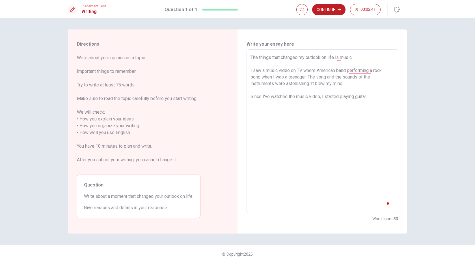
click at [355, 88] on textarea "The things that changed my outlook on life is music. I saw a music video on TV …" at bounding box center [323, 131] width 144 height 154
drag, startPoint x: 338, startPoint y: 72, endPoint x: 352, endPoint y: 92, distance: 24.0
click at [338, 72] on textarea "The things that changed my outlook on life is music. I saw a music video on TV …" at bounding box center [323, 131] width 144 height 154
click at [376, 81] on textarea "The things that changed my outlook on life is music. I saw a music video on TV …" at bounding box center [323, 131] width 144 height 154
click at [371, 72] on textarea "The things that changed my outlook on life is music. I saw a music video on TV …" at bounding box center [323, 131] width 144 height 154
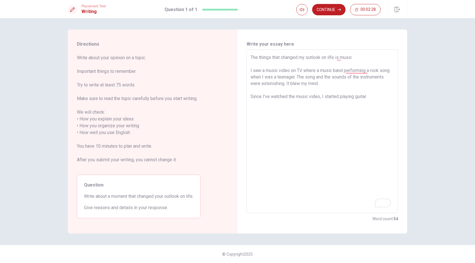
click at [369, 71] on textarea "The things that changed my outlook on life is music. I saw a music video on TV …" at bounding box center [323, 131] width 144 height 154
click at [384, 88] on textarea "The things that changed my outlook on life is music. I saw a music video on TV …" at bounding box center [323, 131] width 144 height 154
click at [383, 100] on textarea "The things that changed my outlook on life is music. I saw a music video on TV …" at bounding box center [323, 131] width 144 height 154
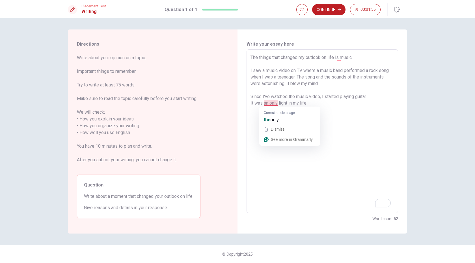
drag, startPoint x: 271, startPoint y: 103, endPoint x: 277, endPoint y: 103, distance: 6.5
click at [271, 103] on textarea "The things that changed my outlook on life is music. I saw a music video on TV …" at bounding box center [323, 131] width 144 height 154
click at [365, 103] on textarea "The things that changed my outlook on life is music. I saw a music video on TV …" at bounding box center [323, 131] width 144 height 154
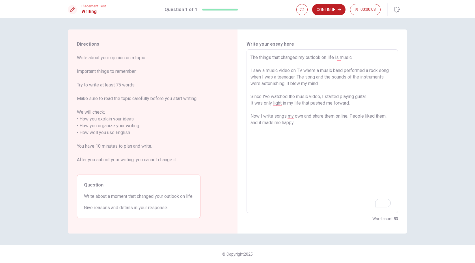
click at [369, 124] on textarea "The things that changed my outlook on life is music. I saw a music video on TV …" at bounding box center [323, 131] width 144 height 154
click at [307, 115] on textarea "The things that changed my outlook on life is music. I saw a music video on TV …" at bounding box center [323, 131] width 144 height 154
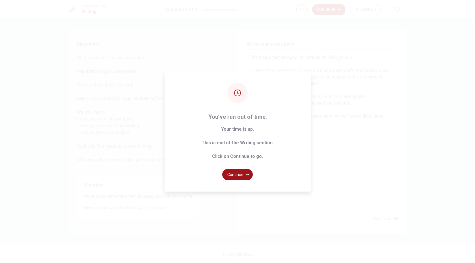
click at [241, 176] on button "Continue" at bounding box center [237, 174] width 31 height 11
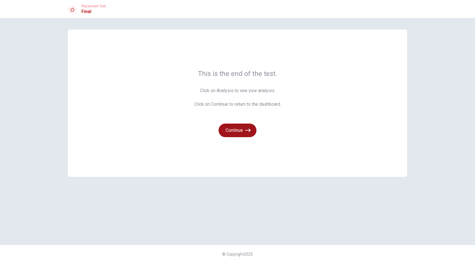
click at [248, 128] on icon "button" at bounding box center [248, 130] width 6 height 6
